Goal: Task Accomplishment & Management: Manage account settings

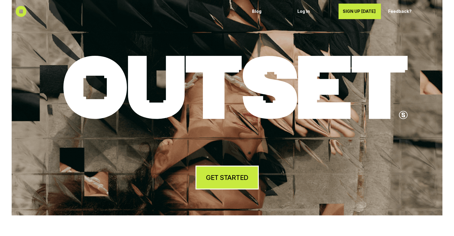
click at [220, 177] on h4 "GET STARTED" at bounding box center [227, 177] width 42 height 9
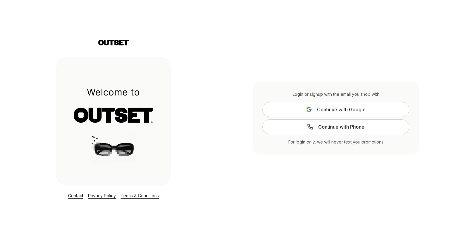
click at [330, 109] on span "Continue with Google" at bounding box center [341, 109] width 49 height 7
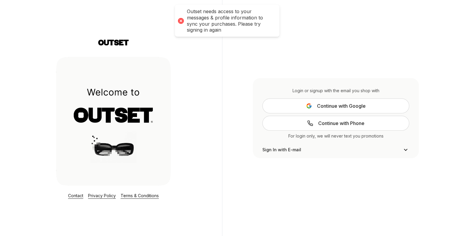
click at [180, 19] on div at bounding box center [180, 20] width 8 height 8
click at [180, 20] on div at bounding box center [180, 20] width 8 height 8
click at [334, 106] on span "Continue with Google" at bounding box center [341, 105] width 49 height 7
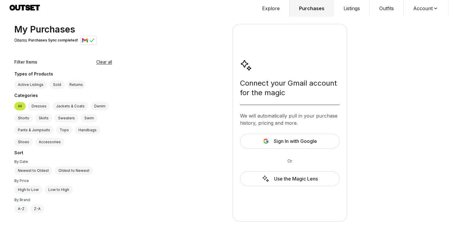
click at [287, 142] on span "Sign In with Google" at bounding box center [295, 141] width 43 height 7
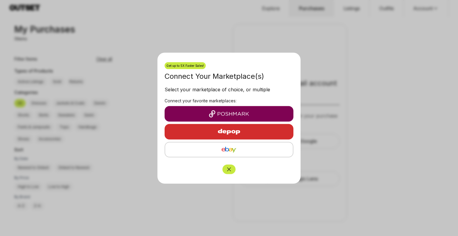
click at [242, 111] on img "button" at bounding box center [228, 113] width 119 height 7
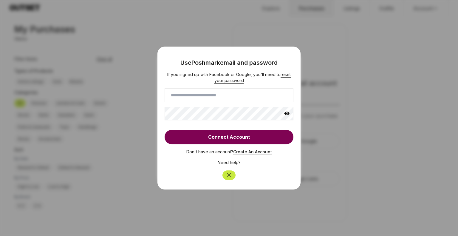
click at [223, 96] on input at bounding box center [229, 95] width 129 height 14
type input "**********"
click at [229, 175] on icon "Close" at bounding box center [229, 175] width 4 height 4
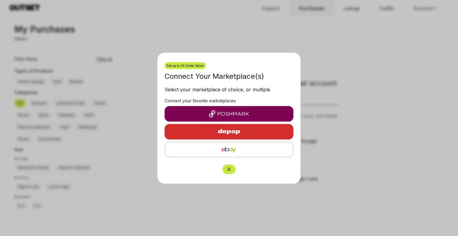
click at [232, 169] on button "Close" at bounding box center [229, 169] width 13 height 10
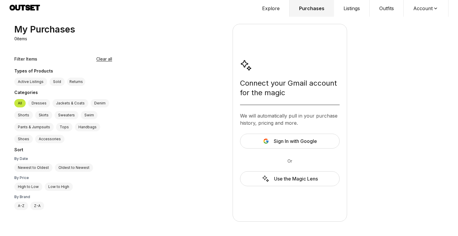
click at [275, 7] on button "Explore" at bounding box center [271, 8] width 37 height 17
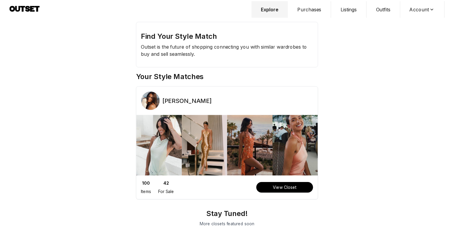
scroll to position [6, 0]
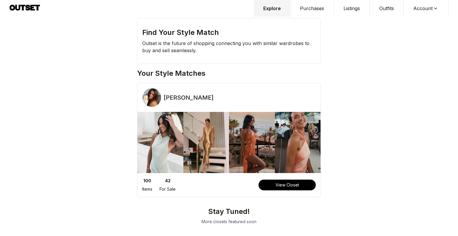
click at [288, 188] on button "View Closet" at bounding box center [287, 185] width 57 height 11
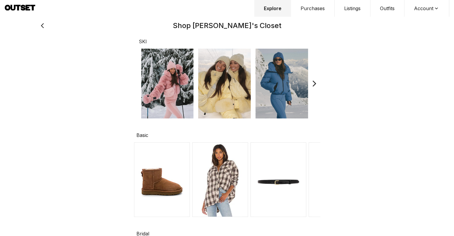
scroll to position [179, 0]
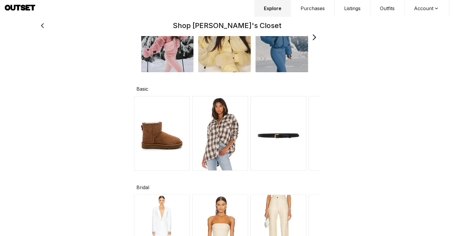
click at [168, 136] on img at bounding box center [162, 133] width 56 height 75
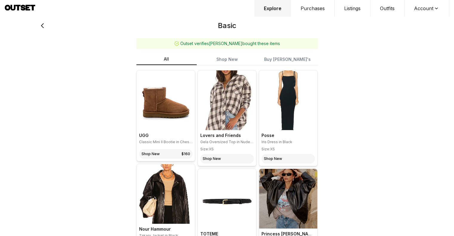
click at [164, 153] on link "Shop New $ 160" at bounding box center [165, 154] width 53 height 10
click at [38, 26] on icon at bounding box center [42, 25] width 8 height 14
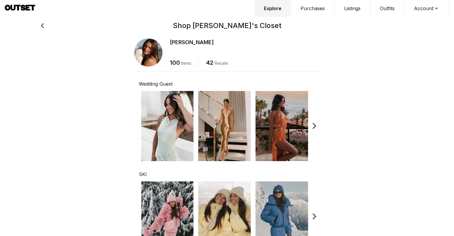
click at [38, 25] on icon at bounding box center [42, 25] width 8 height 8
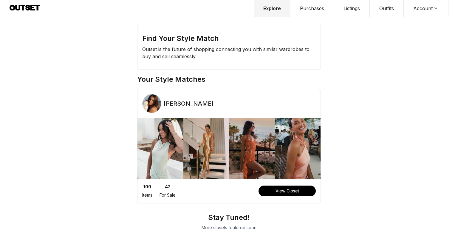
click at [8, 27] on div "Find Your Style Match Outset is the future of shopping connecting you with simi…" at bounding box center [229, 118] width 458 height 236
click at [418, 10] on button "Account" at bounding box center [426, 8] width 45 height 17
click at [412, 19] on span "Profile" at bounding box center [422, 19] width 53 height 11
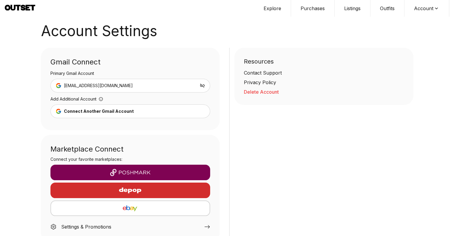
click at [134, 174] on img "button" at bounding box center [130, 172] width 150 height 7
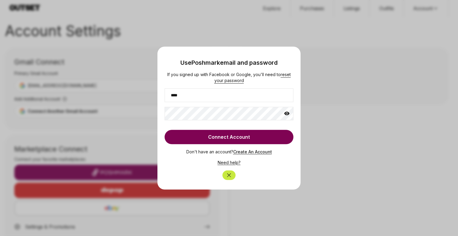
type input "**********"
click at [221, 141] on button "Connect Account" at bounding box center [229, 137] width 129 height 14
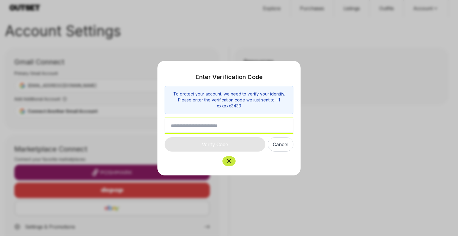
click at [227, 128] on input "text" at bounding box center [229, 126] width 129 height 14
click at [230, 163] on icon "Close" at bounding box center [229, 161] width 6 height 6
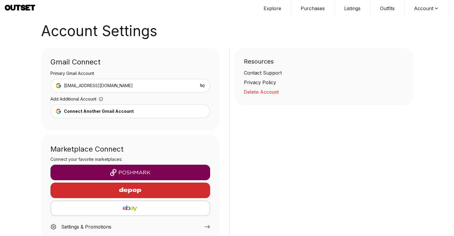
click at [152, 192] on div "button" at bounding box center [130, 190] width 150 height 14
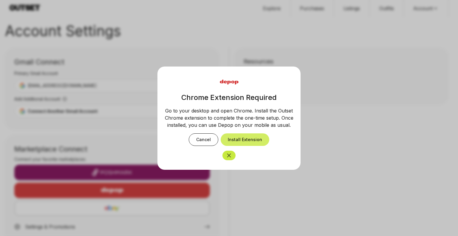
click at [243, 138] on button "Install Extension" at bounding box center [245, 139] width 49 height 13
